Goal: Find specific page/section: Find specific page/section

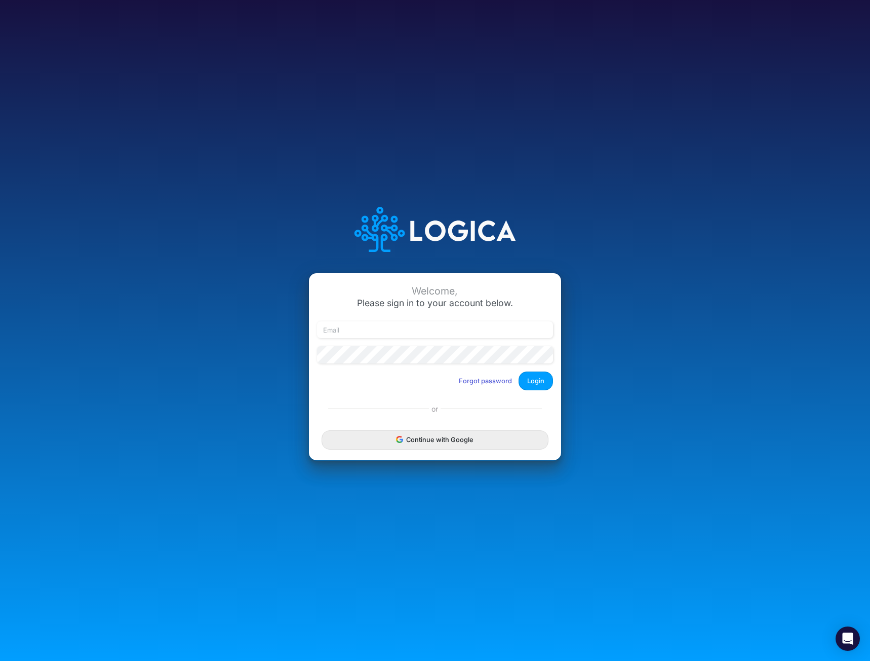
type input "mhaywood@cquencehealth.com"
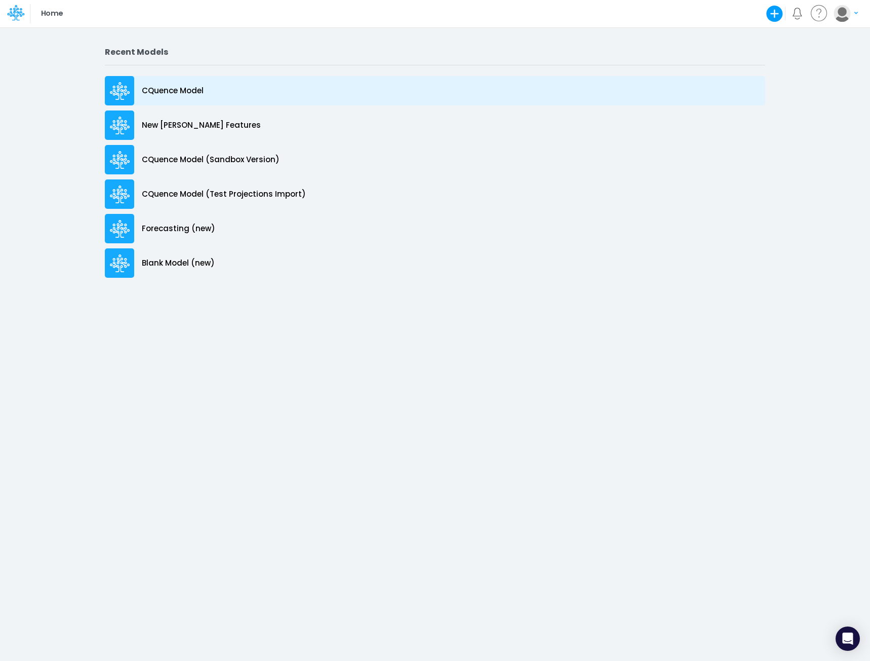
click at [161, 91] on p "CQuence Model" at bounding box center [173, 91] width 62 height 12
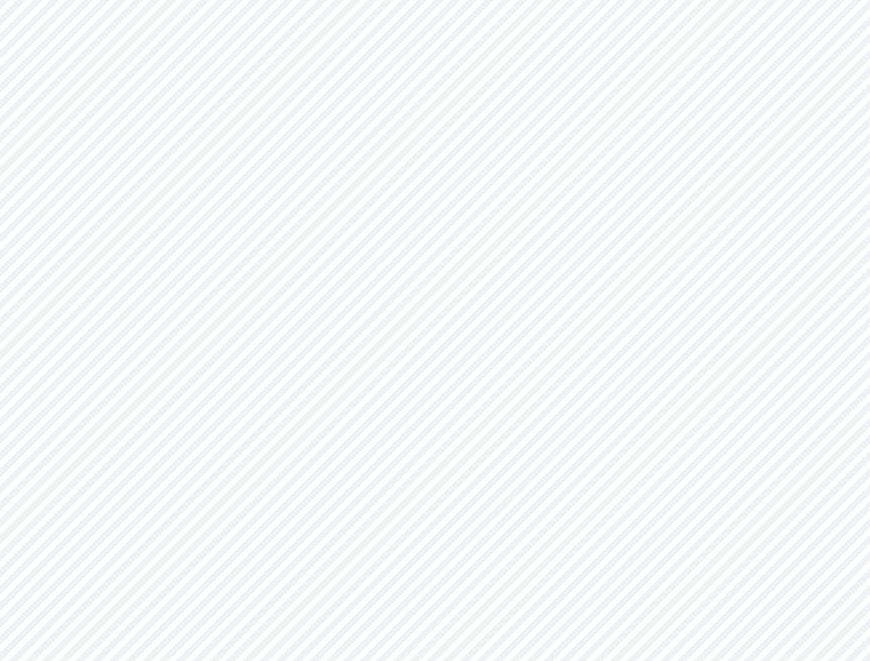
type input "Consolidated All by Month"
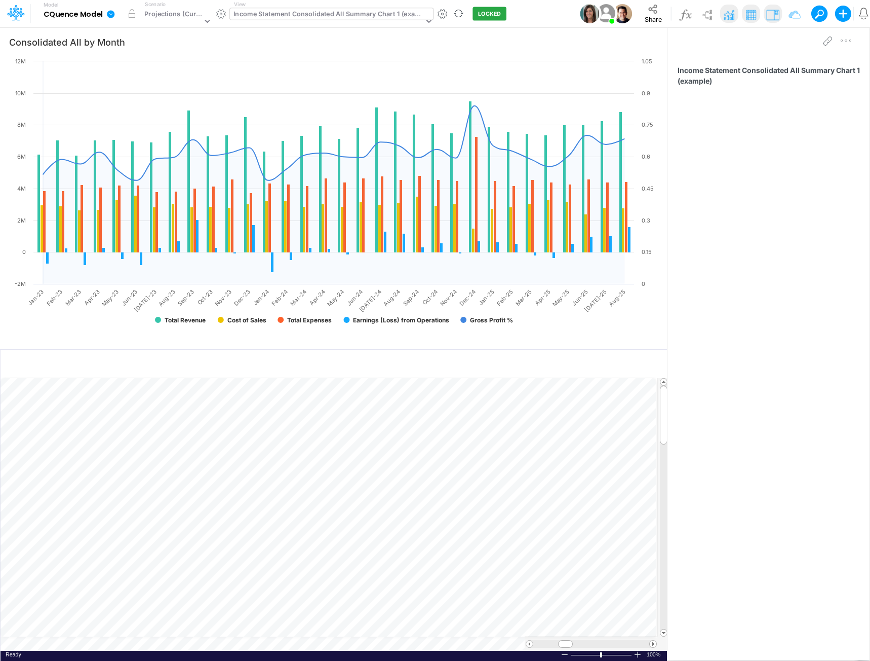
click at [332, 15] on div "Income Statement Consolidated All Summary Chart 1 (example)" at bounding box center [329, 15] width 190 height 12
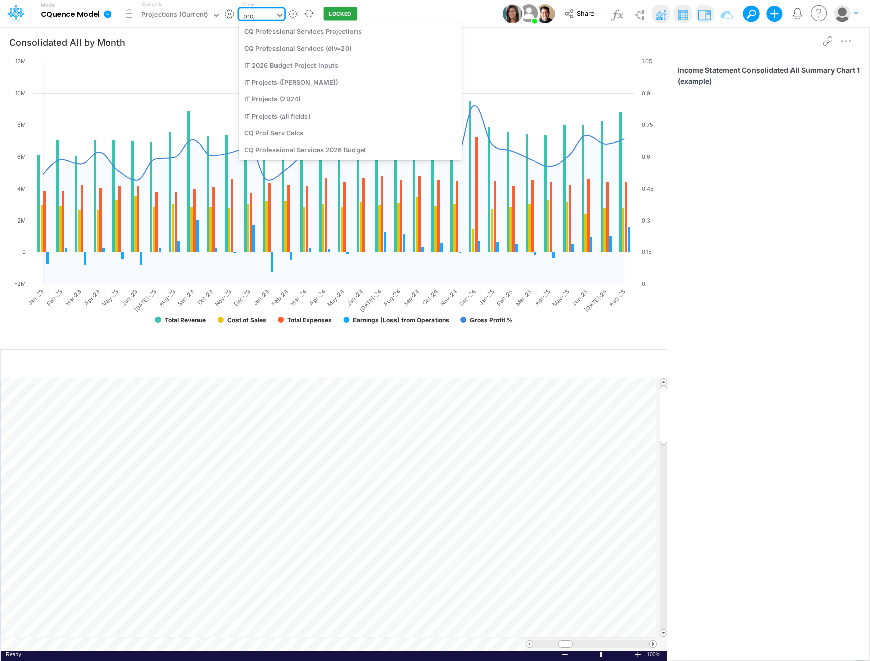
scroll to position [134, 0]
type input "project"
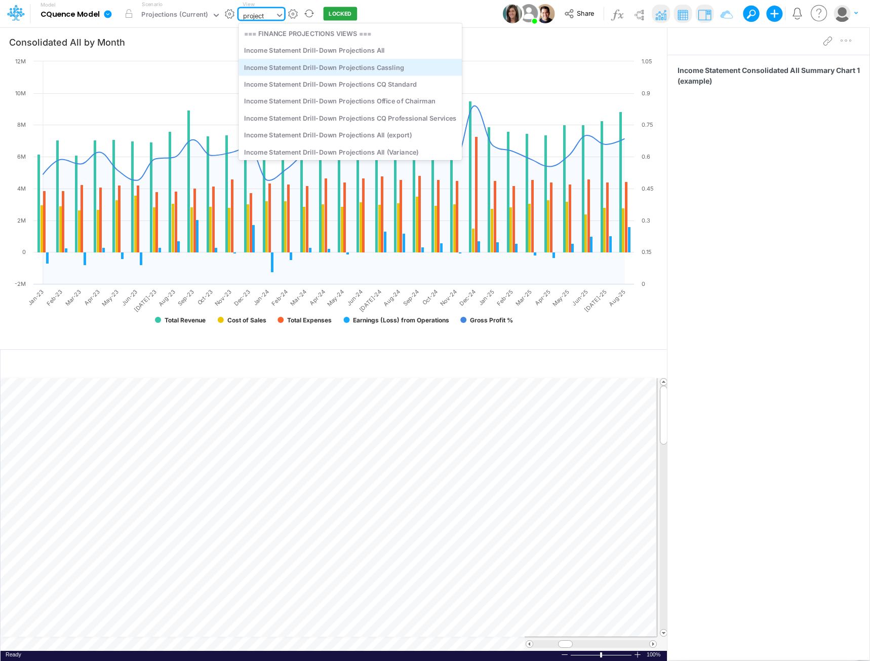
click at [328, 67] on div "Income Statement Drill-Down Projections Cassling" at bounding box center [350, 67] width 223 height 17
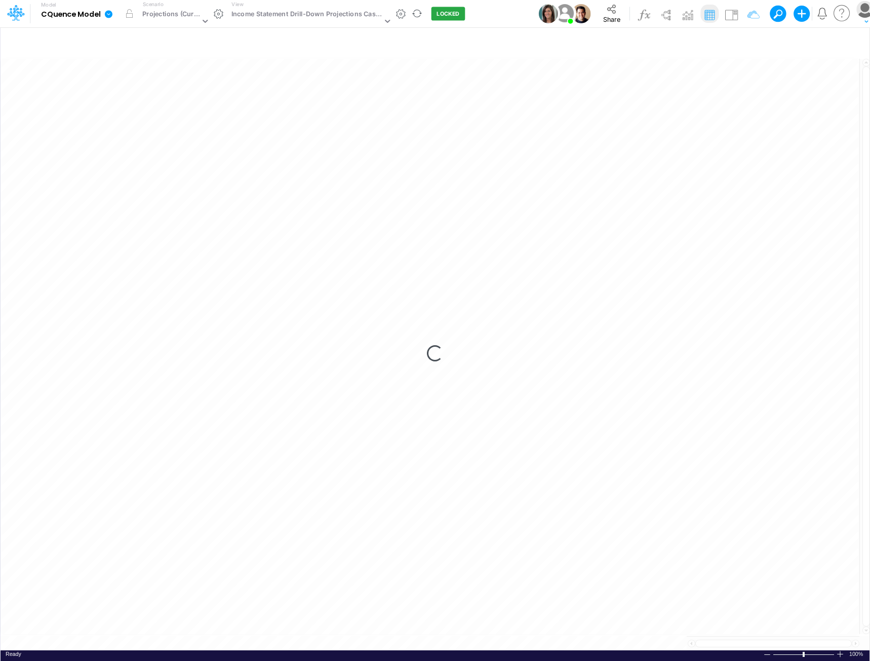
click at [252, 182] on div "Loading..." at bounding box center [435, 353] width 869 height 593
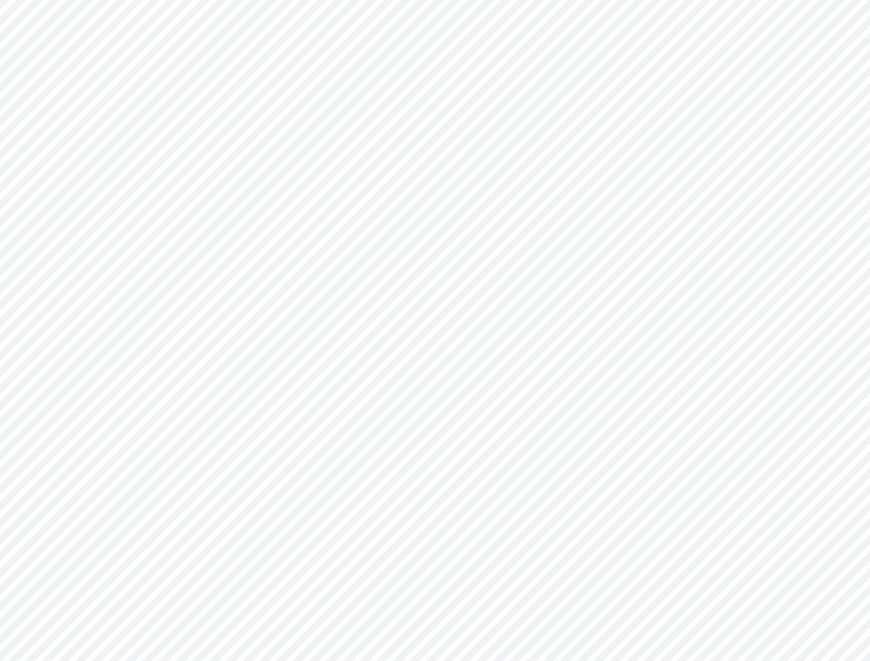
type input "Consolidated All by Month"
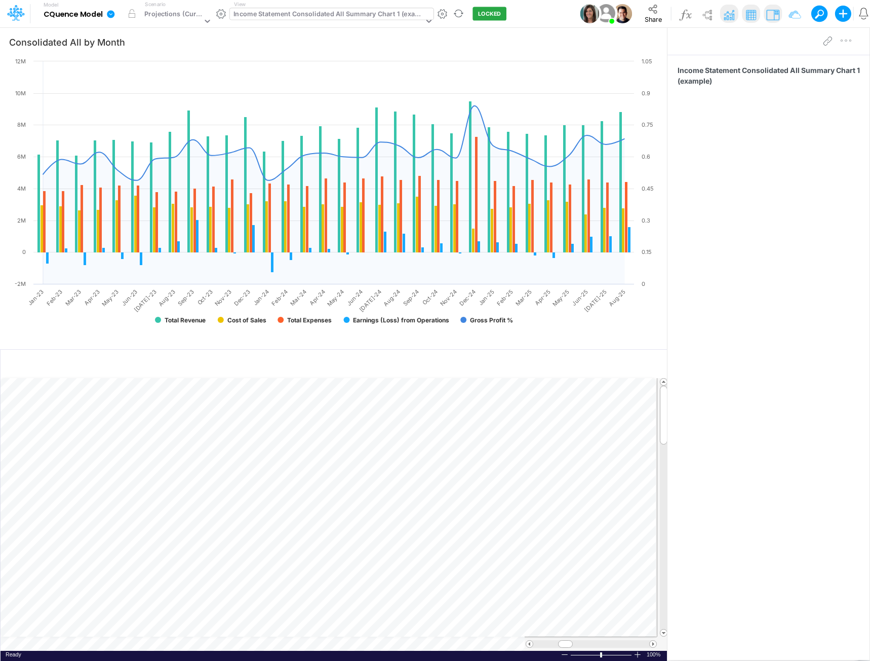
click at [321, 15] on div "Income Statement Consolidated All Summary Chart 1 (example)" at bounding box center [329, 15] width 190 height 12
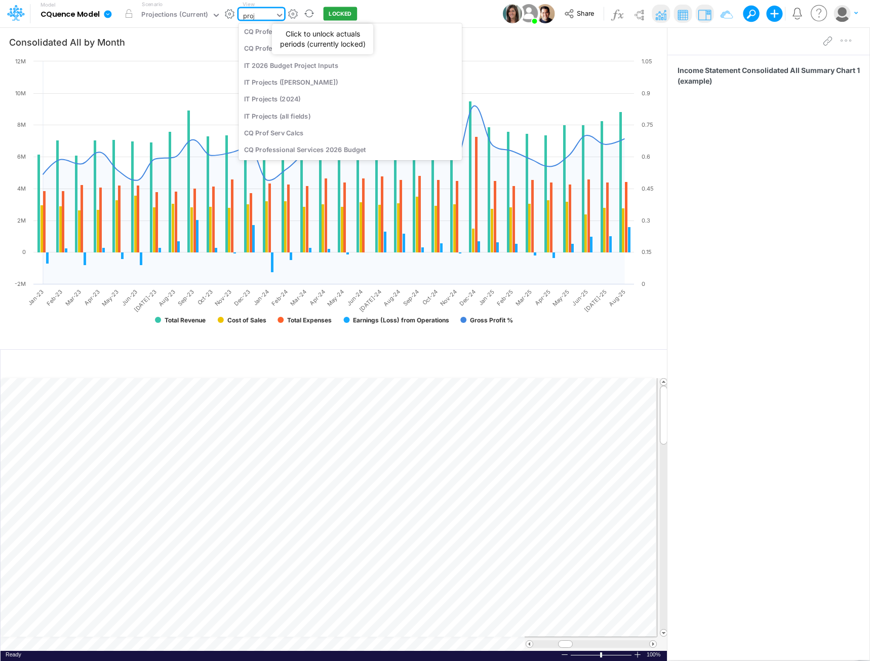
scroll to position [134, 0]
type input "projec"
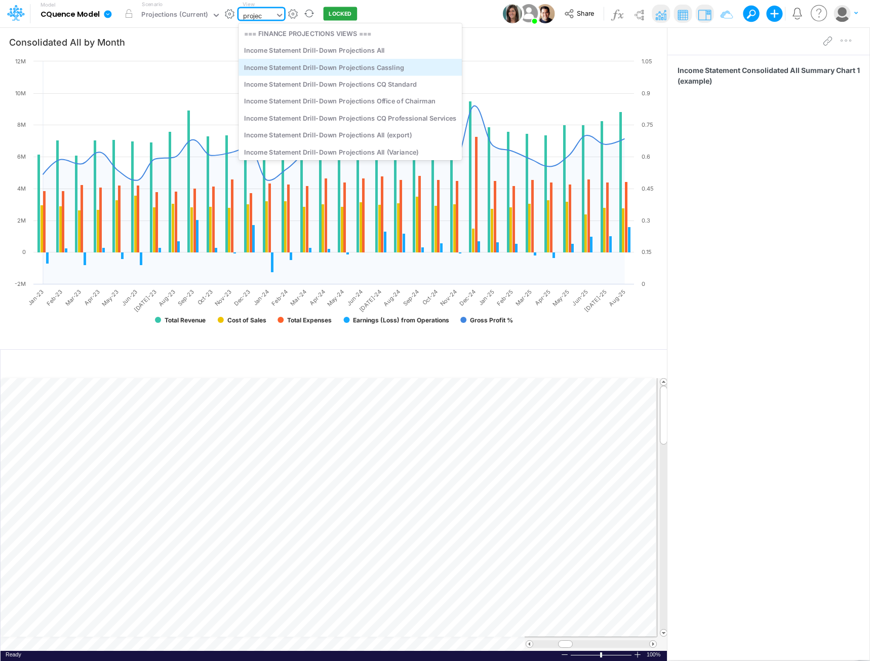
click at [332, 65] on div "Income Statement Drill-Down Projections Cassling" at bounding box center [350, 67] width 223 height 17
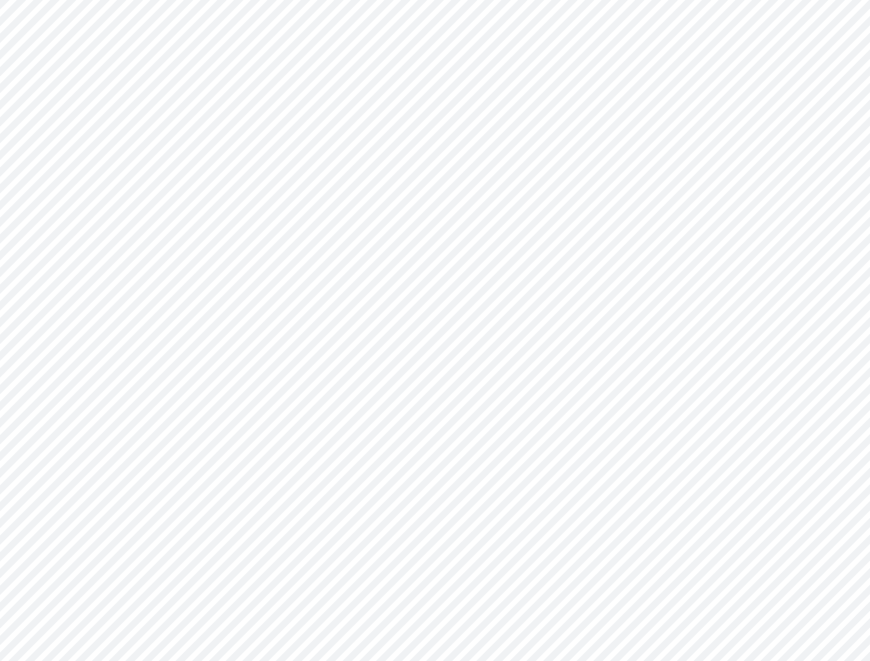
type input "Consolidated All by Month"
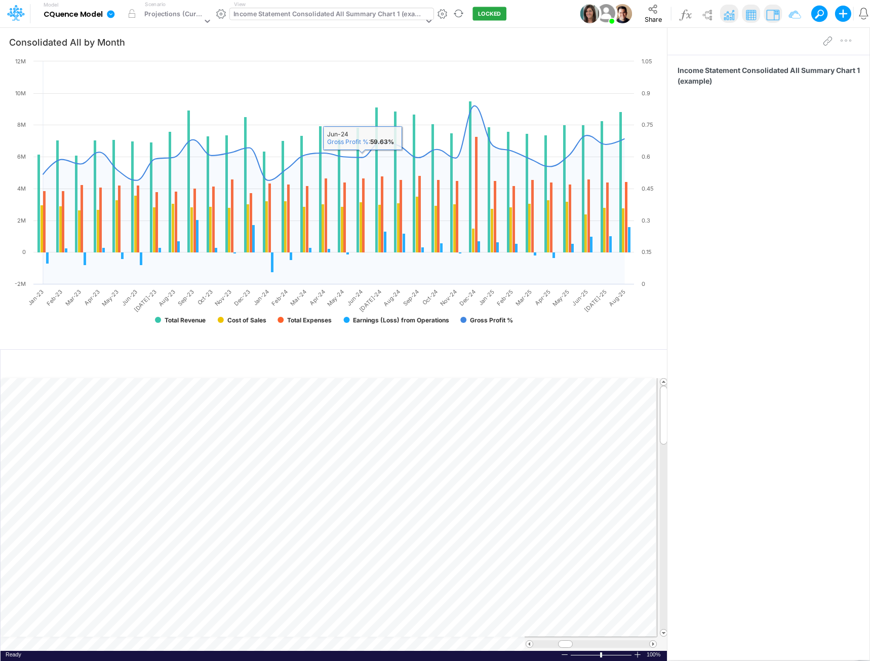
click at [336, 15] on div "Income Statement Consolidated All Summary Chart 1 (example)" at bounding box center [329, 15] width 190 height 12
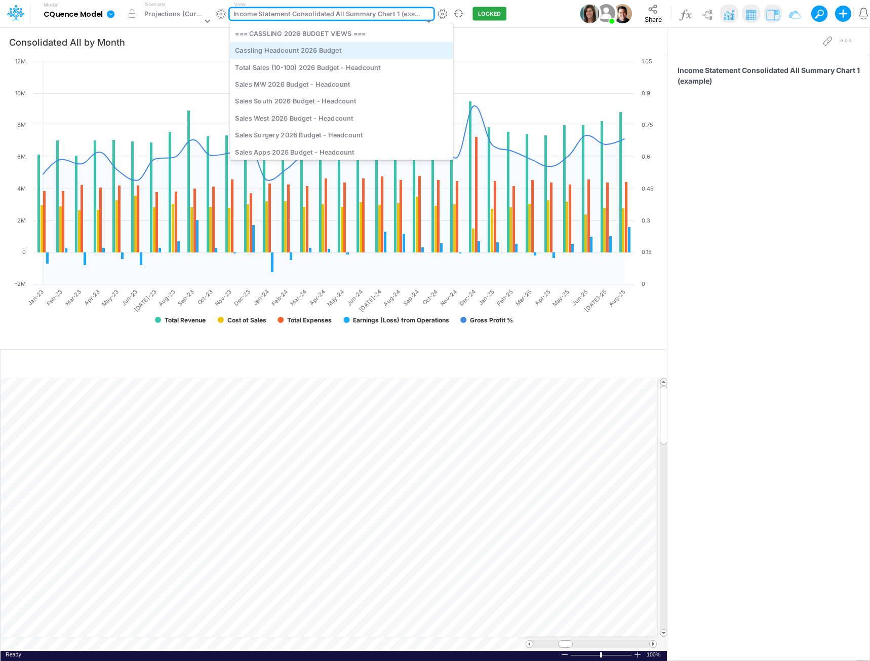
click at [331, 50] on div "Cassling Headcount 2026 Budget" at bounding box center [341, 50] width 223 height 17
